Goal: Task Accomplishment & Management: Manage account settings

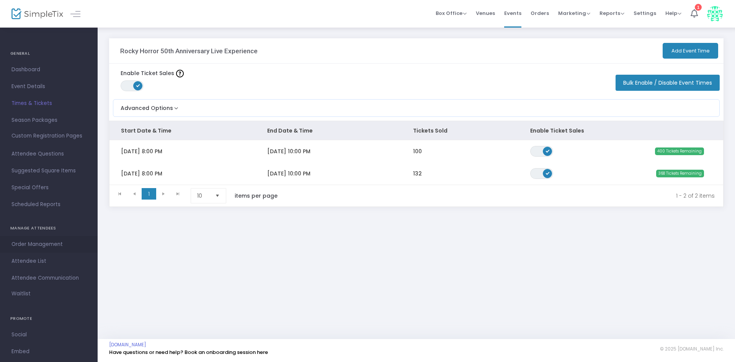
click at [34, 246] on span "Order Management" at bounding box center [48, 244] width 75 height 10
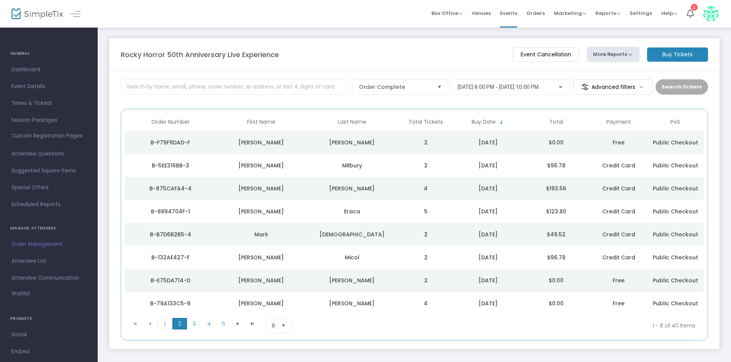
click at [178, 324] on span "2" at bounding box center [179, 323] width 15 height 11
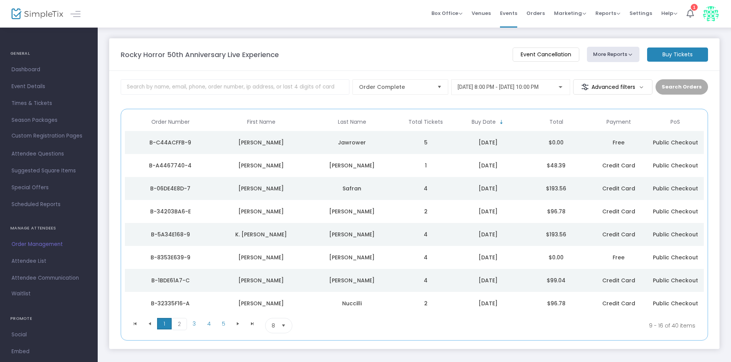
click at [164, 324] on span "1" at bounding box center [164, 323] width 15 height 11
